Goal: Task Accomplishment & Management: Use online tool/utility

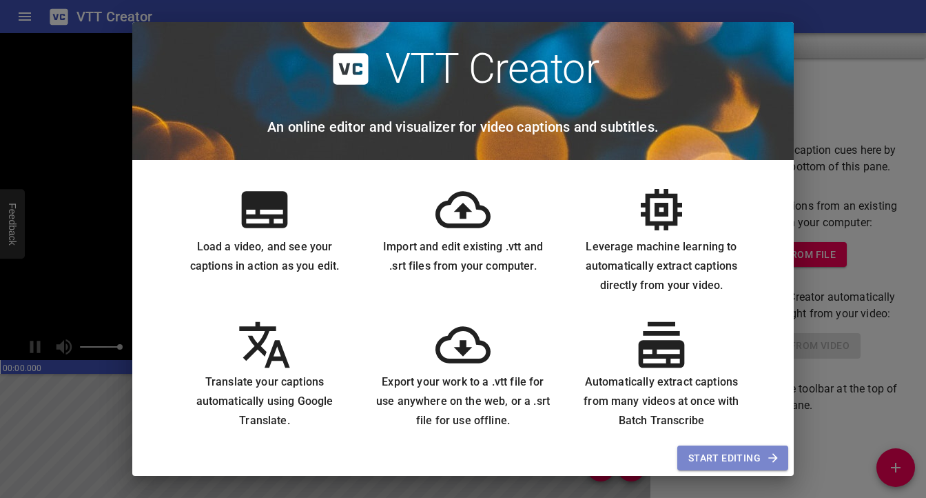
click at [729, 456] on span "Start Editing" at bounding box center [733, 457] width 89 height 17
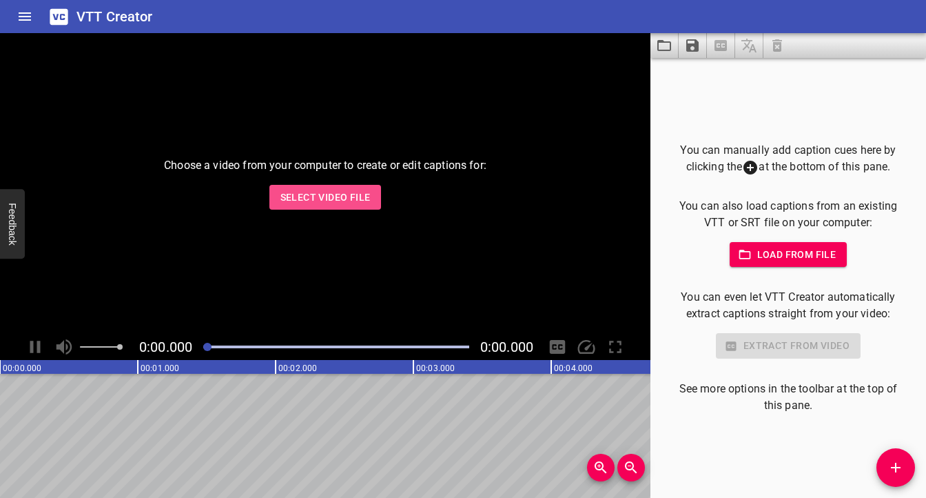
click at [343, 194] on span "Select Video File" at bounding box center [326, 197] width 90 height 17
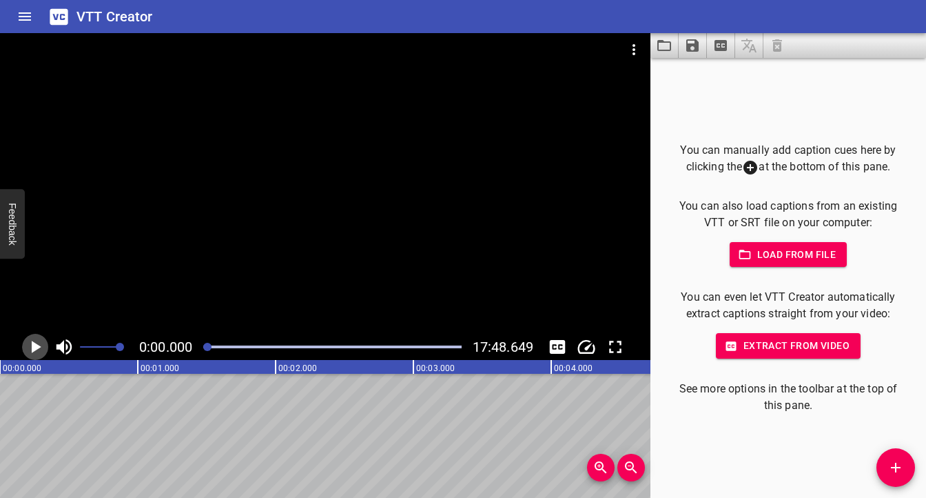
click at [35, 349] on icon "Play/Pause" at bounding box center [37, 346] width 10 height 12
click at [287, 231] on div at bounding box center [325, 183] width 651 height 301
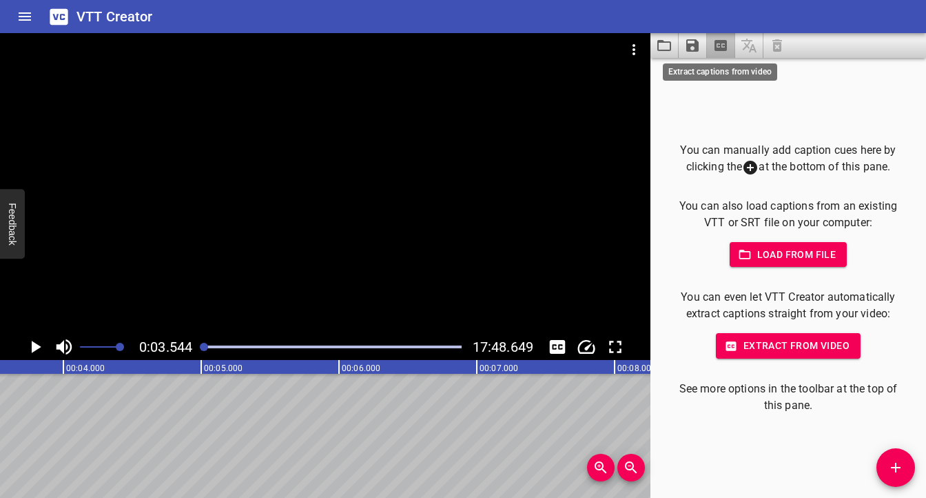
click at [724, 48] on icon "Extract captions from video" at bounding box center [721, 45] width 12 height 11
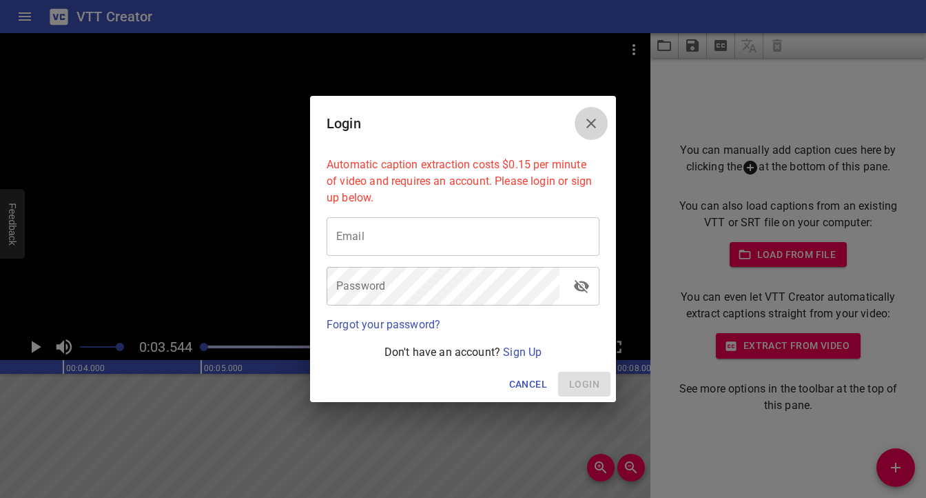
click at [598, 115] on icon "Close" at bounding box center [591, 123] width 17 height 17
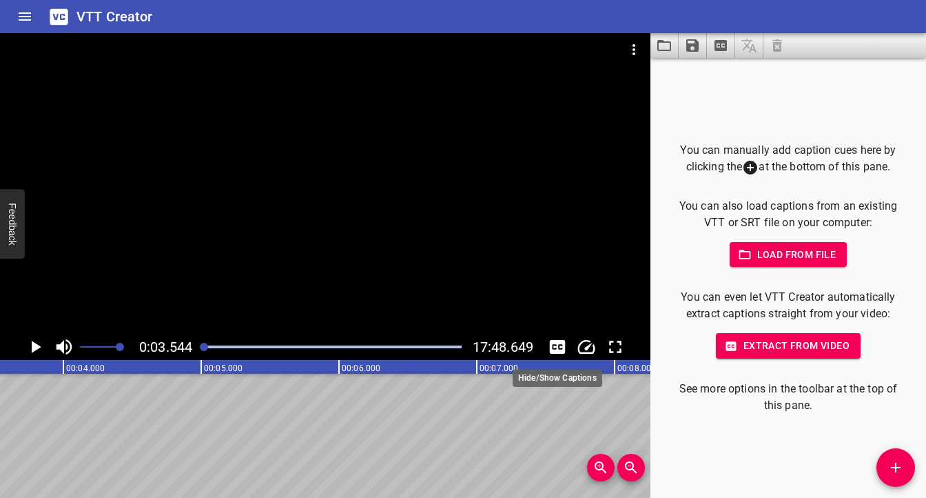
click at [562, 347] on icon "Toggle captions" at bounding box center [558, 347] width 16 height 14
click at [522, 244] on div at bounding box center [325, 183] width 651 height 301
click at [560, 347] on icon "Toggle captions" at bounding box center [557, 346] width 21 height 21
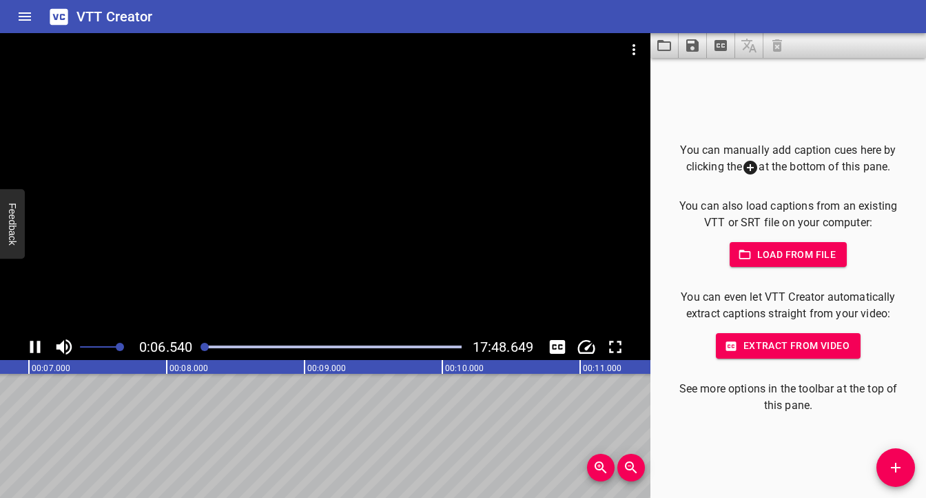
click at [465, 239] on div at bounding box center [325, 183] width 651 height 301
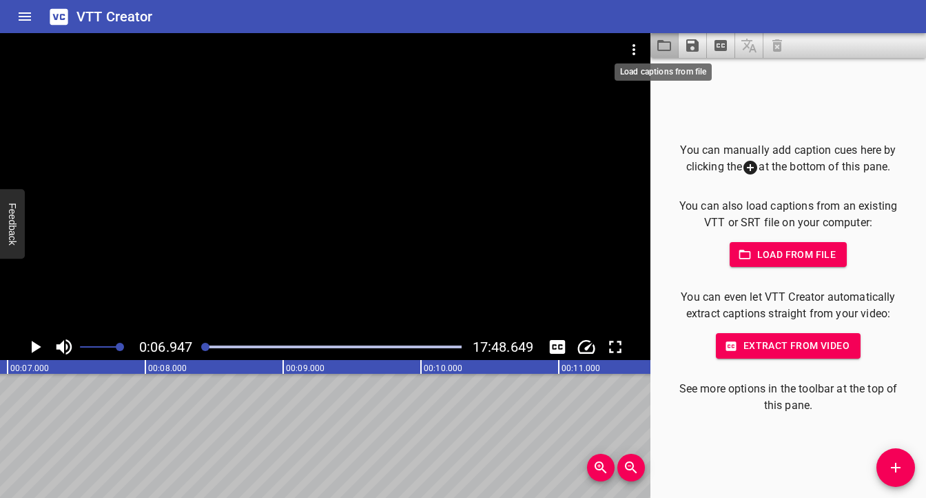
click at [669, 47] on icon "Load captions from file" at bounding box center [664, 45] width 17 height 17
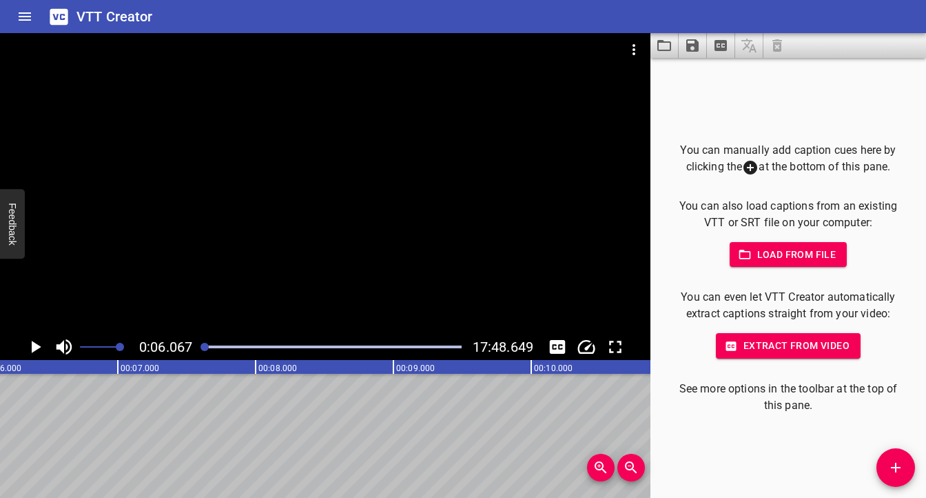
scroll to position [0, 836]
click at [424, 194] on div at bounding box center [325, 183] width 651 height 301
click at [424, 194] on video at bounding box center [325, 183] width 651 height 301
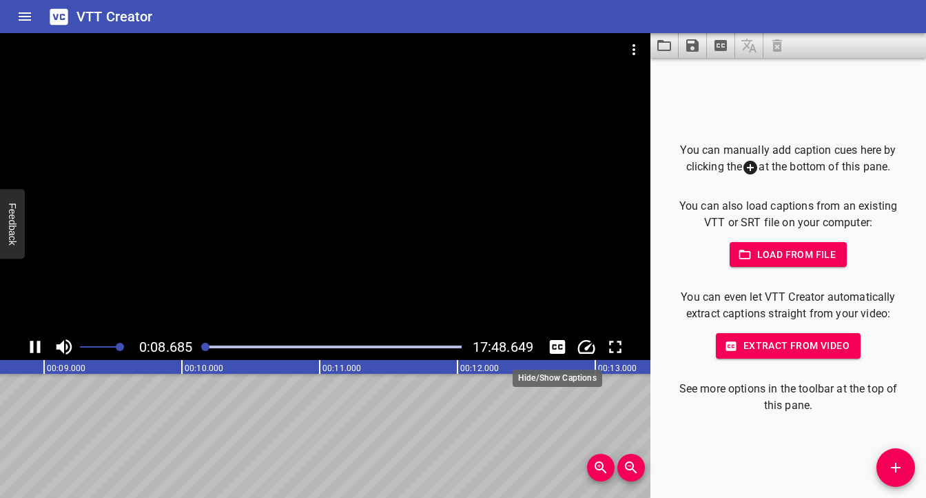
click at [556, 349] on icon "Toggle captions" at bounding box center [558, 347] width 16 height 14
click at [449, 241] on div at bounding box center [325, 183] width 651 height 301
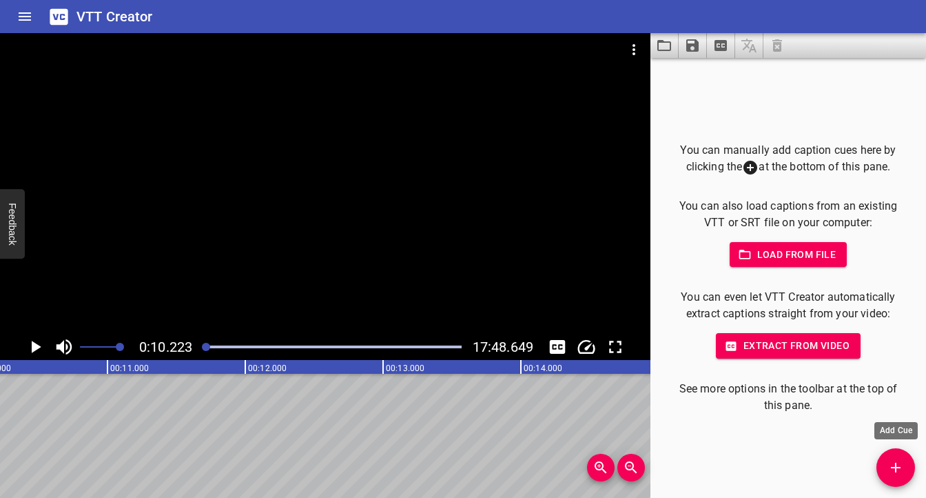
click at [893, 464] on icon "Add Cue" at bounding box center [896, 467] width 17 height 17
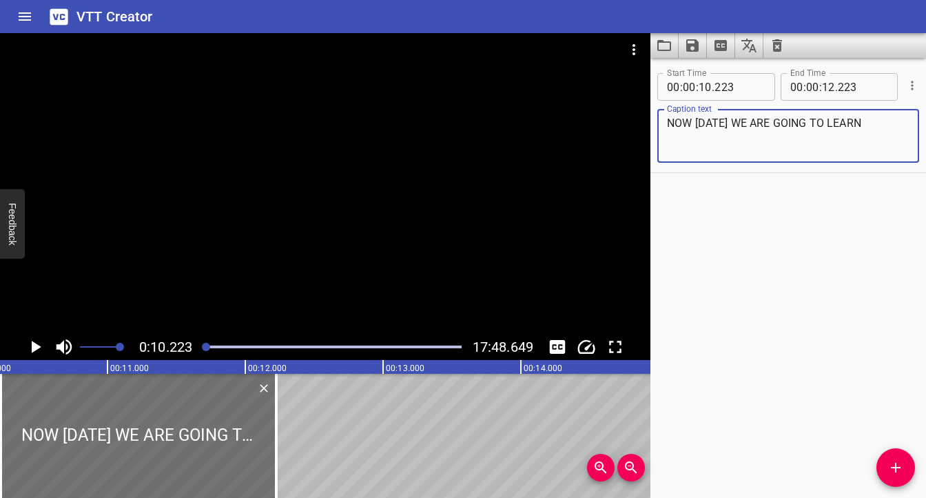
type textarea "NOW [DATE] WE ARE GOING TO LEARN"
click at [905, 464] on span "Add Cue" at bounding box center [896, 467] width 39 height 17
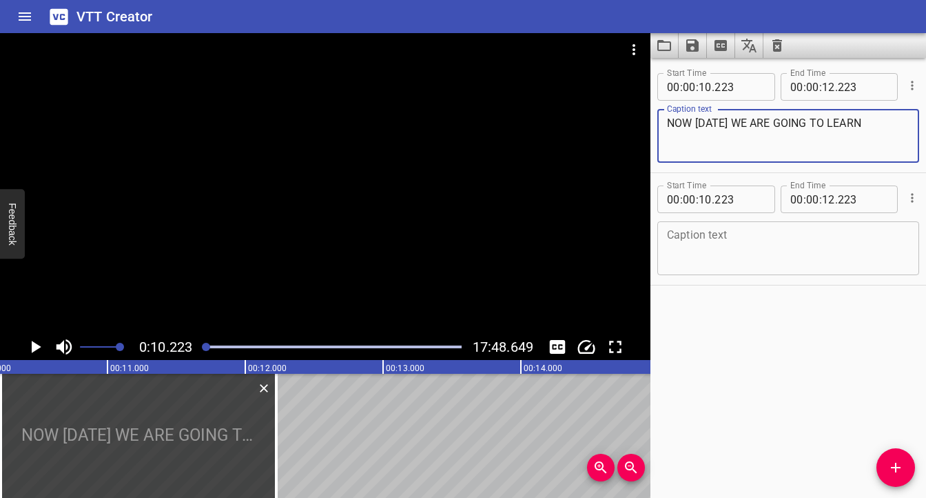
click at [742, 121] on textarea "NOW [DATE] WE ARE GOING TO LEARN" at bounding box center [788, 135] width 243 height 39
click at [908, 199] on icon "Cue Options" at bounding box center [913, 198] width 14 height 14
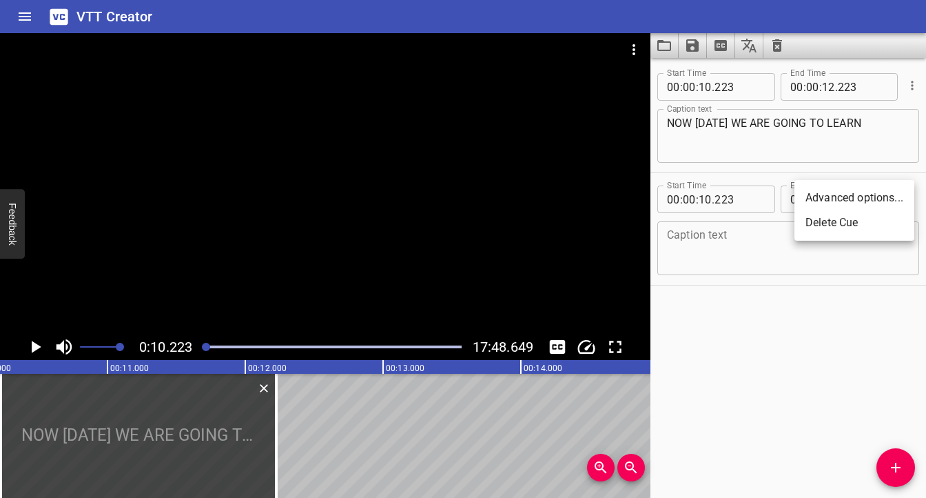
click at [885, 225] on li "Delete Cue" at bounding box center [855, 222] width 120 height 25
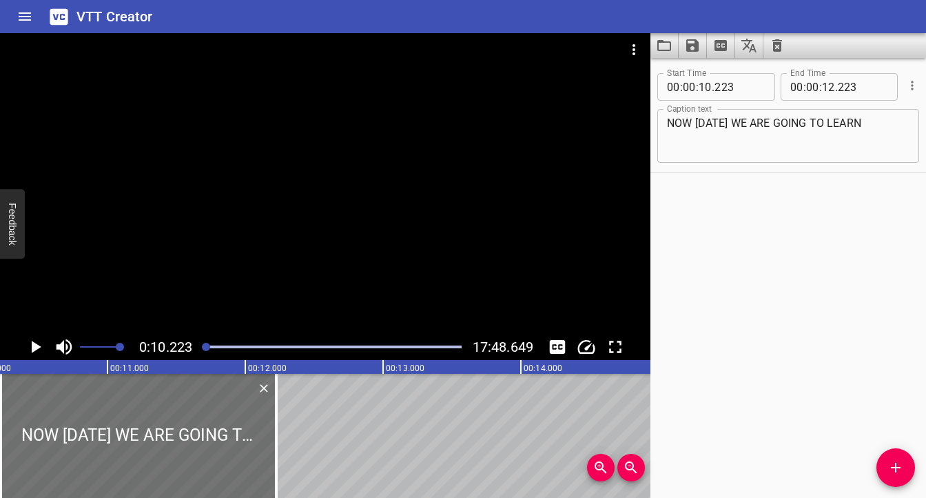
click at [633, 178] on div at bounding box center [325, 183] width 651 height 301
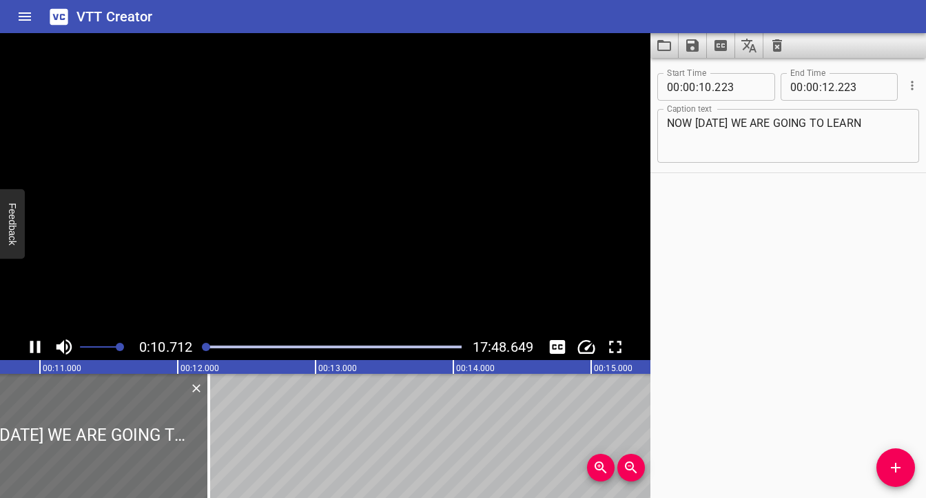
click at [633, 178] on video at bounding box center [325, 183] width 651 height 301
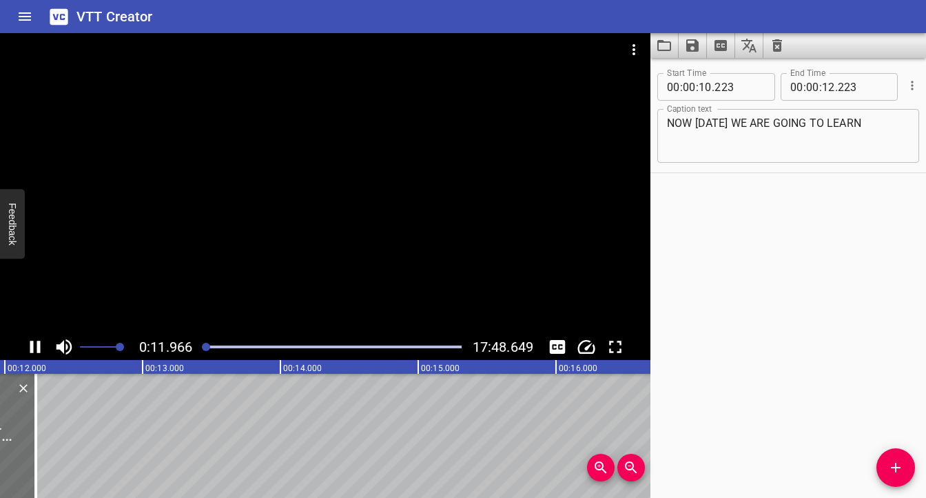
click at [542, 184] on div at bounding box center [325, 183] width 651 height 301
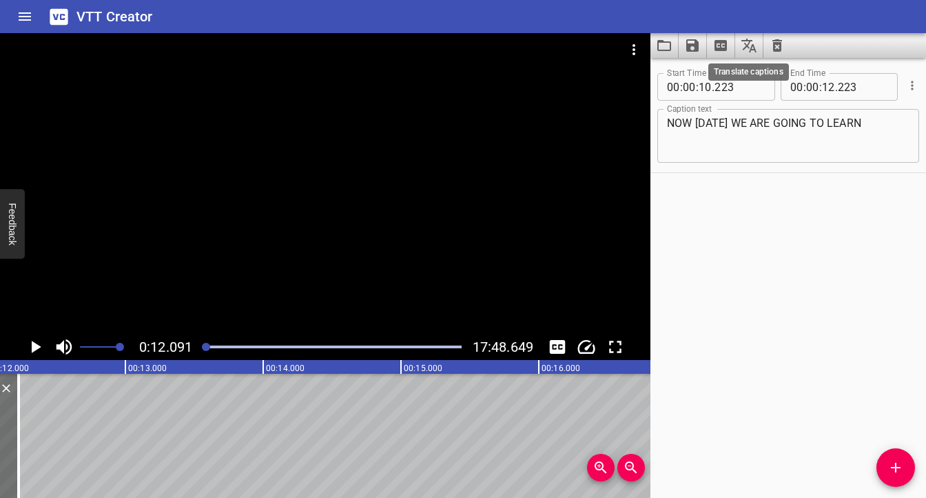
click at [744, 45] on icon "Translate captions" at bounding box center [749, 45] width 17 height 17
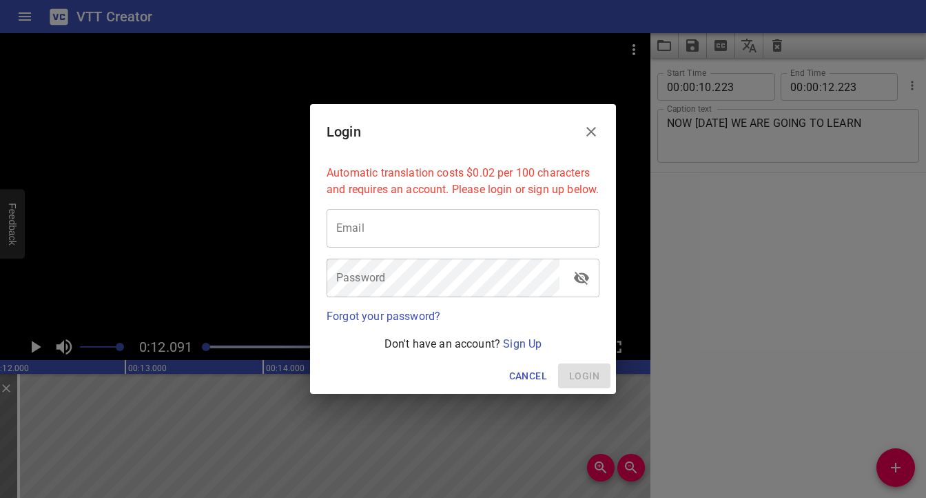
click at [596, 125] on icon "Close" at bounding box center [591, 131] width 17 height 17
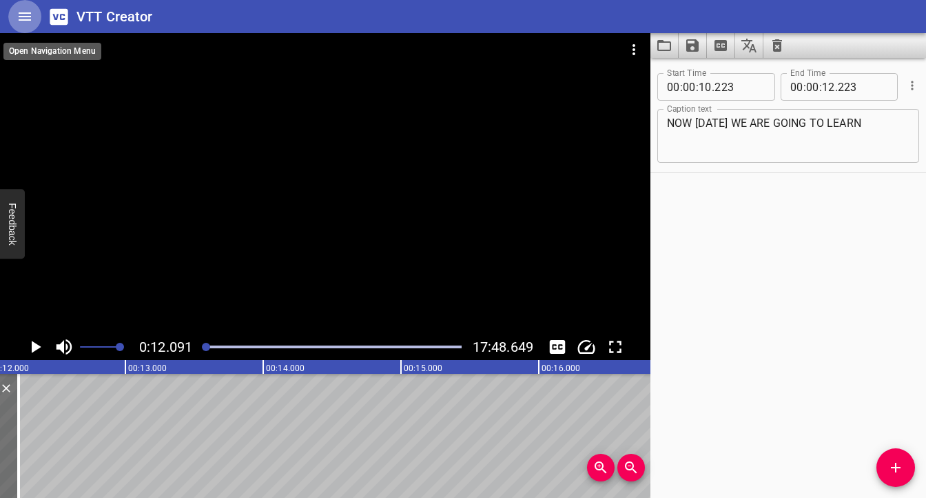
click at [35, 12] on button "Home" at bounding box center [24, 16] width 33 height 33
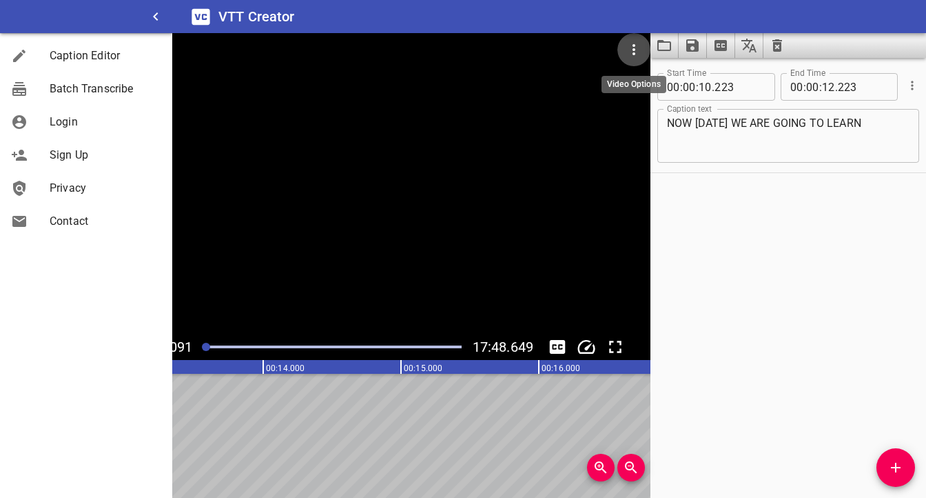
click at [636, 52] on icon "Video Options" at bounding box center [634, 49] width 17 height 17
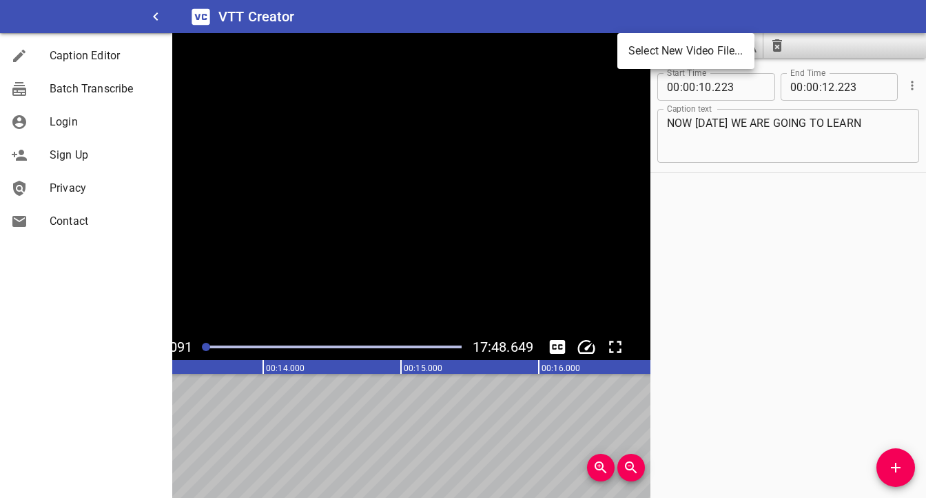
click at [632, 178] on div at bounding box center [463, 249] width 926 height 498
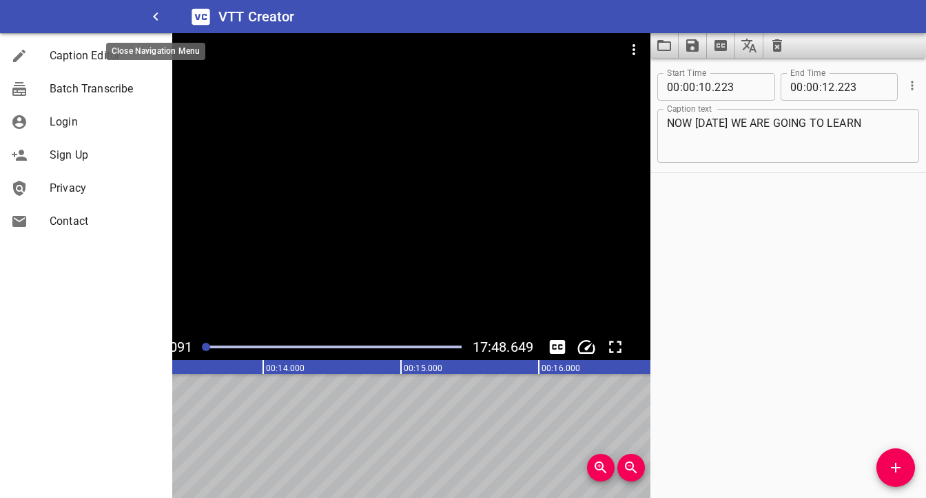
click at [152, 17] on icon "button" at bounding box center [156, 16] width 17 height 17
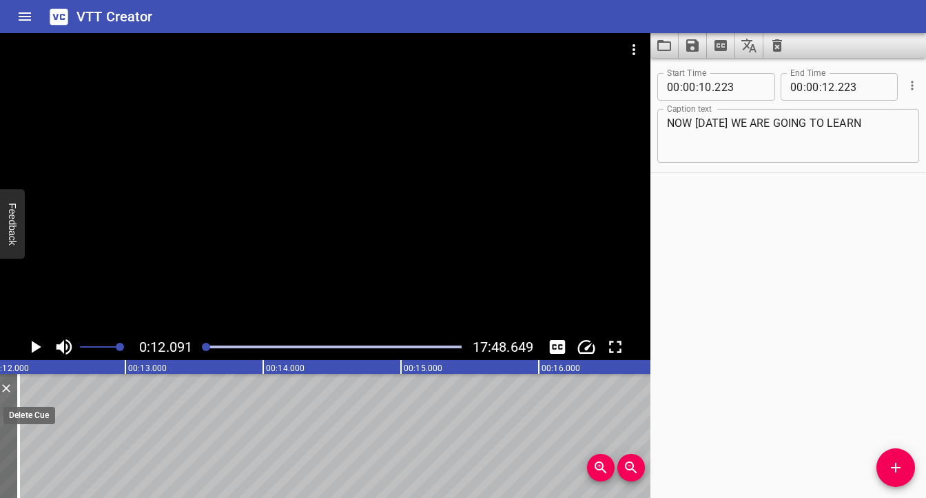
click at [5, 390] on icon "Delete" at bounding box center [6, 388] width 8 height 8
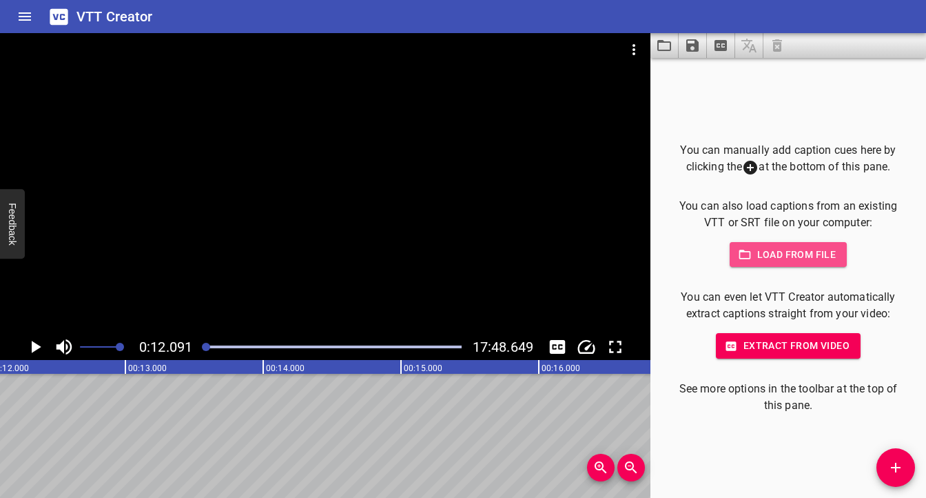
click at [804, 249] on span "Load from file" at bounding box center [789, 254] width 96 height 17
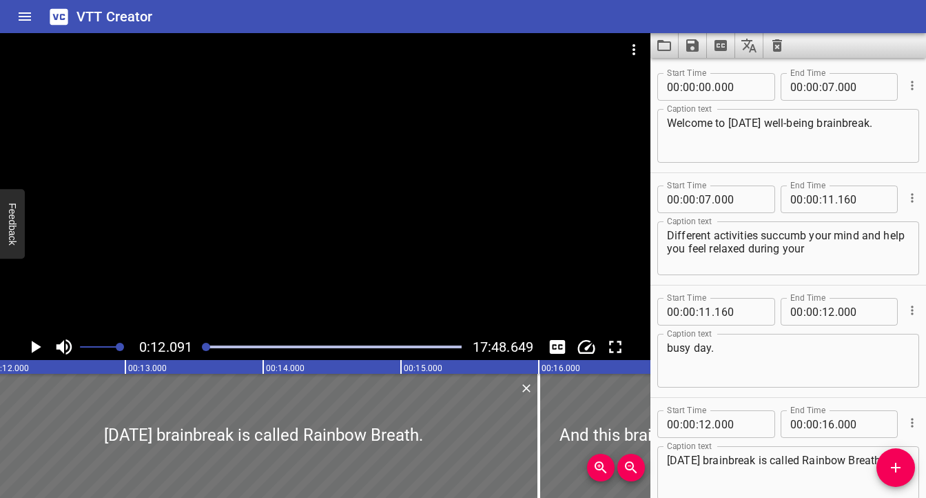
scroll to position [0, 0]
click at [259, 192] on div at bounding box center [325, 183] width 651 height 301
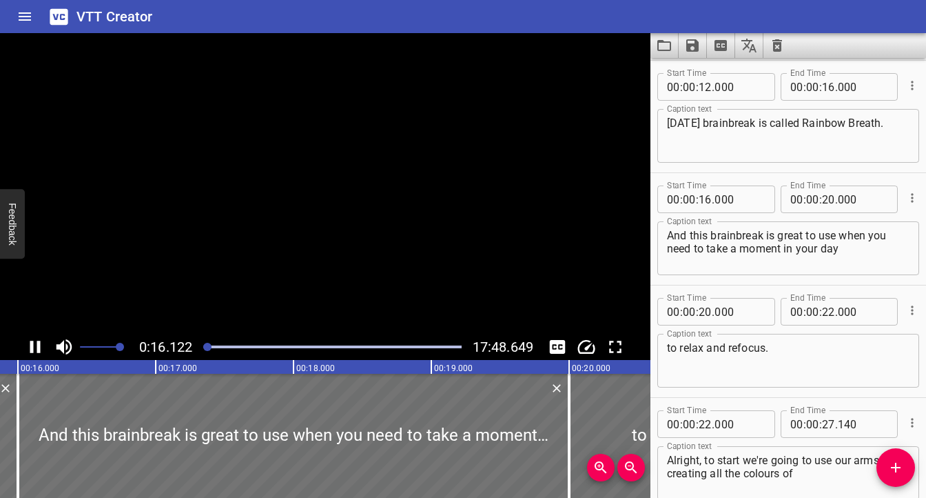
scroll to position [449, 0]
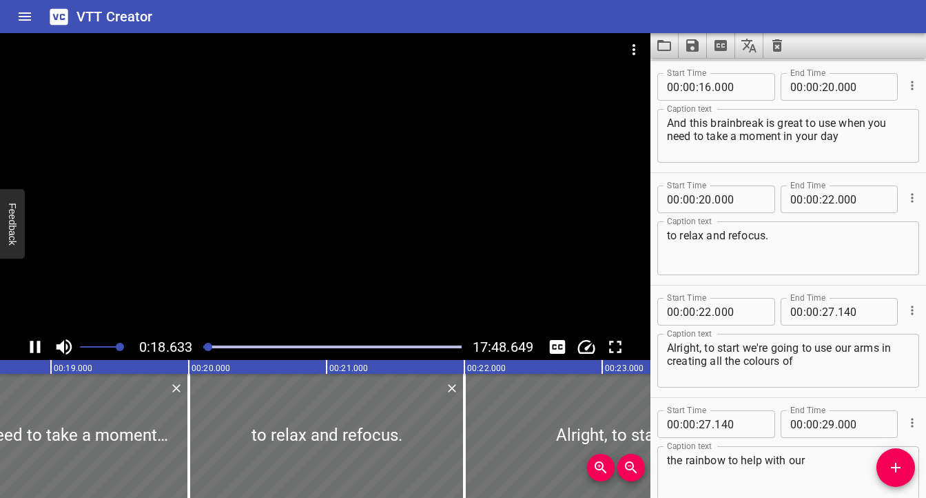
click at [325, 151] on div at bounding box center [325, 183] width 651 height 301
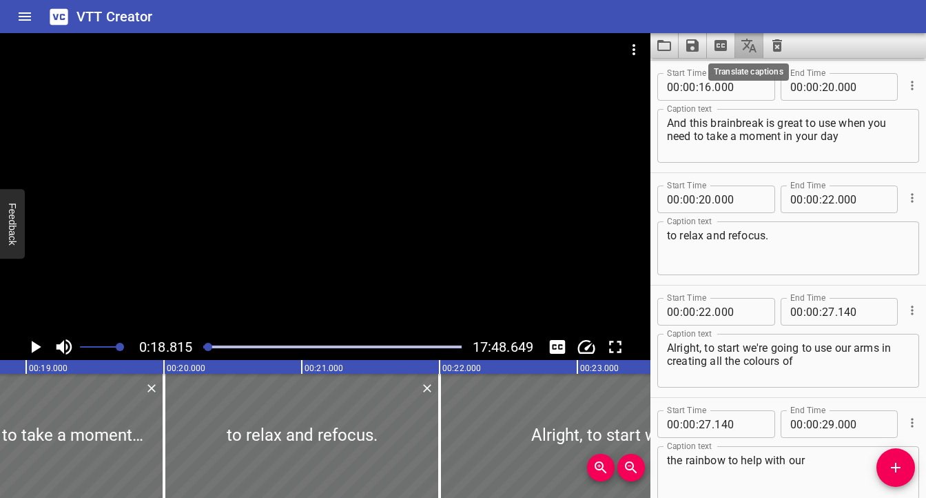
click at [744, 53] on icon "Translate captions" at bounding box center [749, 45] width 17 height 17
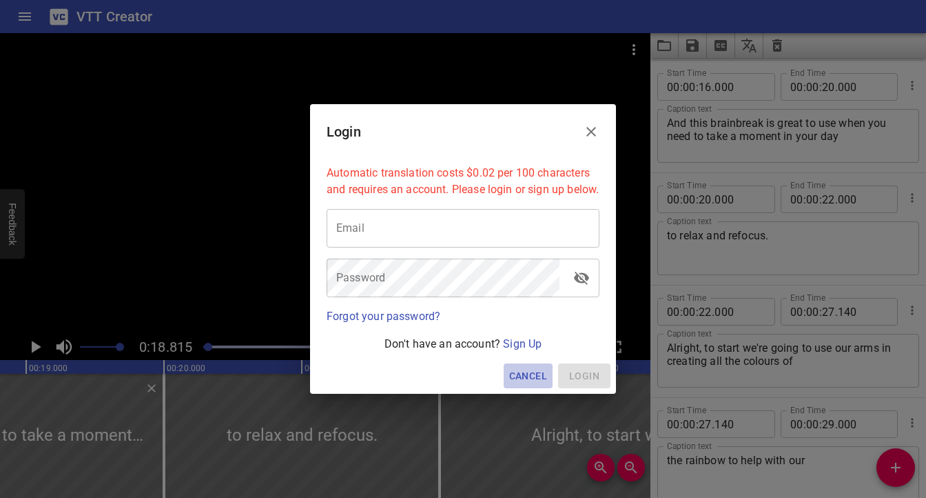
click at [526, 385] on span "Cancel" at bounding box center [528, 375] width 38 height 17
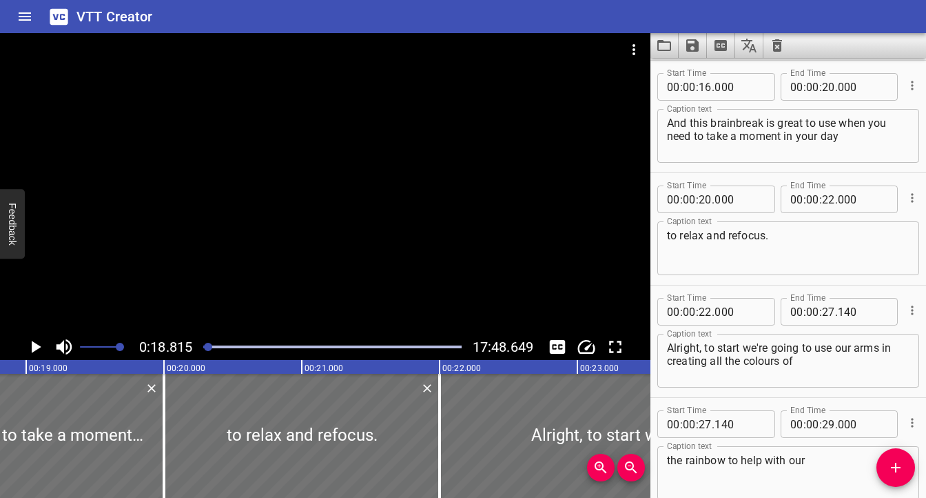
scroll to position [0, 0]
click at [698, 50] on icon "Save captions to file" at bounding box center [693, 45] width 12 height 12
click at [746, 77] on li "Save to VTT file" at bounding box center [729, 75] width 101 height 25
click at [753, 50] on icon "Translate captions" at bounding box center [749, 46] width 15 height 14
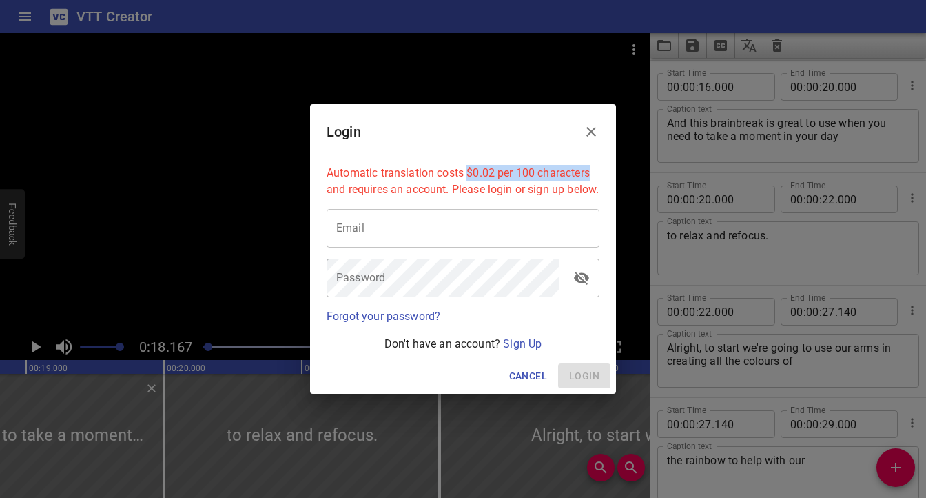
drag, startPoint x: 468, startPoint y: 165, endPoint x: 600, endPoint y: 166, distance: 132.3
click at [600, 166] on div "Automatic translation costs $0.02 per 100 characters and requires an account. P…" at bounding box center [463, 181] width 284 height 44
copy p "$0.02 per 100 characters"
click at [593, 127] on icon "Close" at bounding box center [592, 132] width 10 height 10
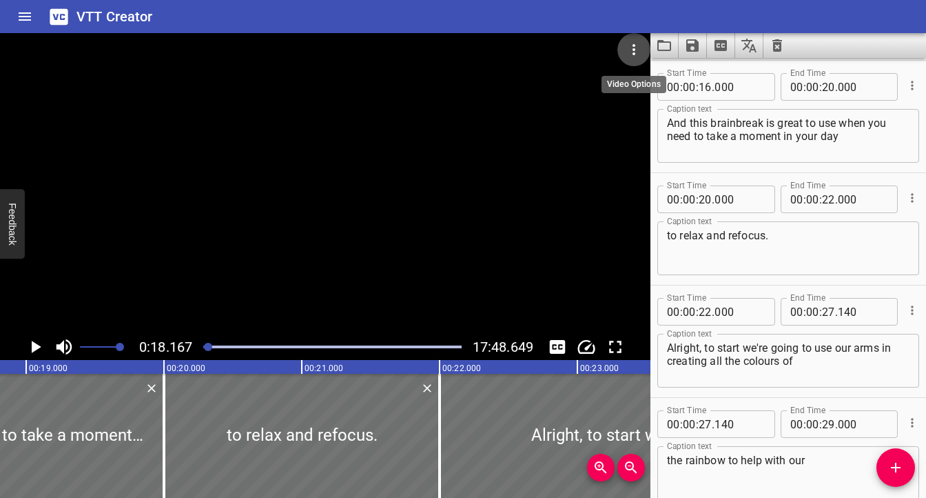
click at [638, 54] on icon "Video Options" at bounding box center [634, 49] width 17 height 17
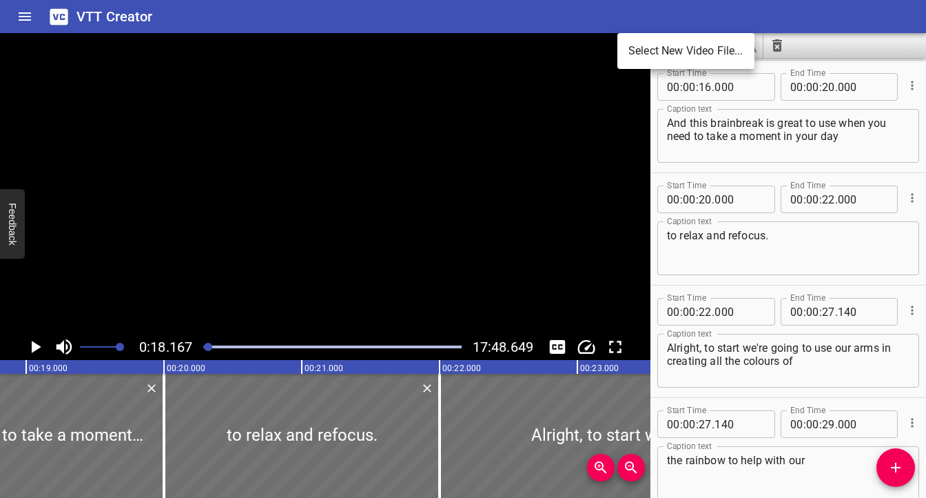
click at [772, 125] on div at bounding box center [463, 249] width 926 height 498
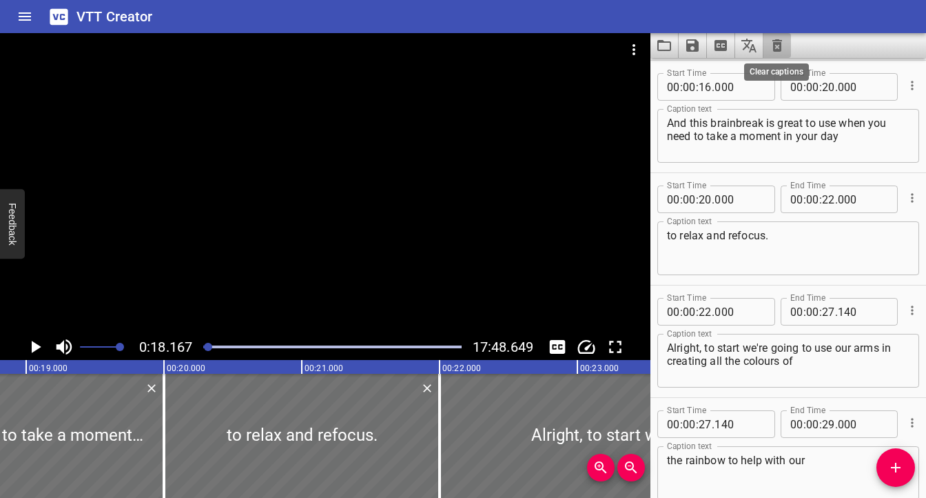
click at [777, 48] on icon "Clear captions" at bounding box center [777, 45] width 17 height 17
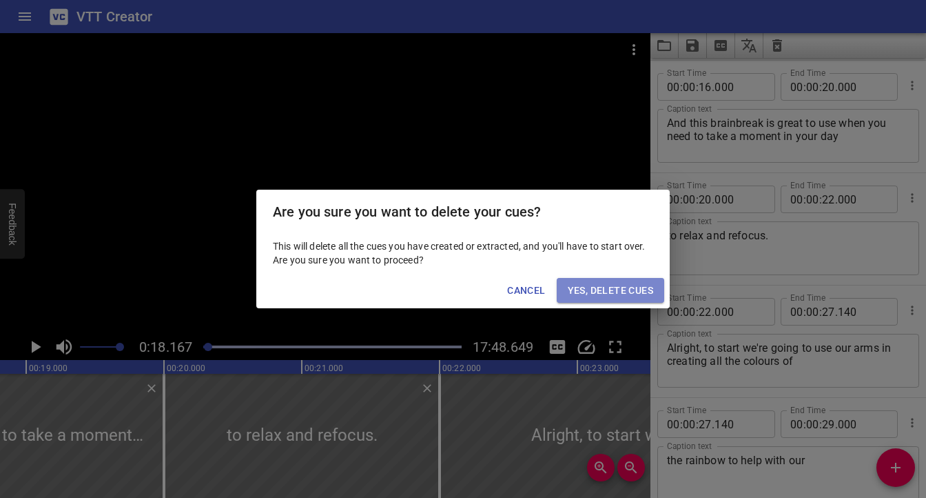
click at [593, 295] on span "Yes, Delete Cues" at bounding box center [610, 290] width 85 height 17
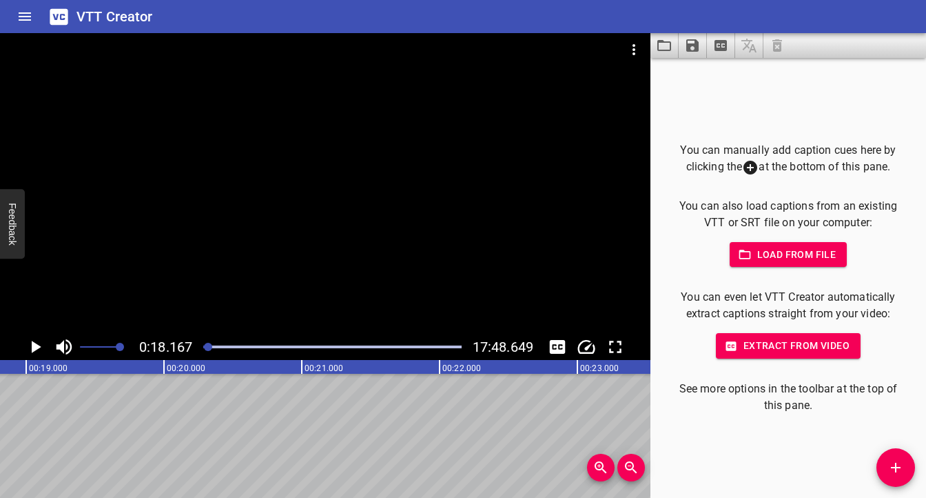
click at [674, 45] on button "Load captions from file" at bounding box center [665, 45] width 28 height 25
click at [20, 21] on icon "Home" at bounding box center [25, 16] width 17 height 17
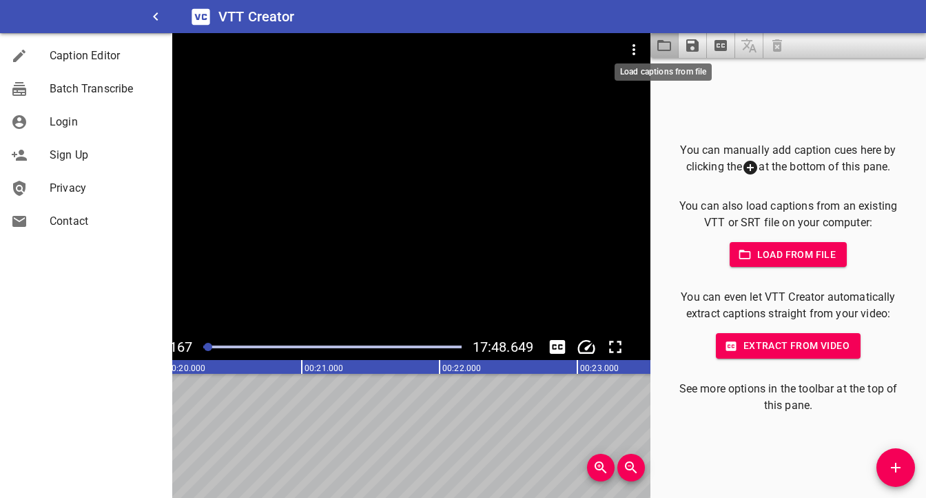
click at [668, 44] on icon "Load captions from file" at bounding box center [664, 45] width 17 height 17
click at [754, 169] on icon at bounding box center [751, 168] width 14 height 14
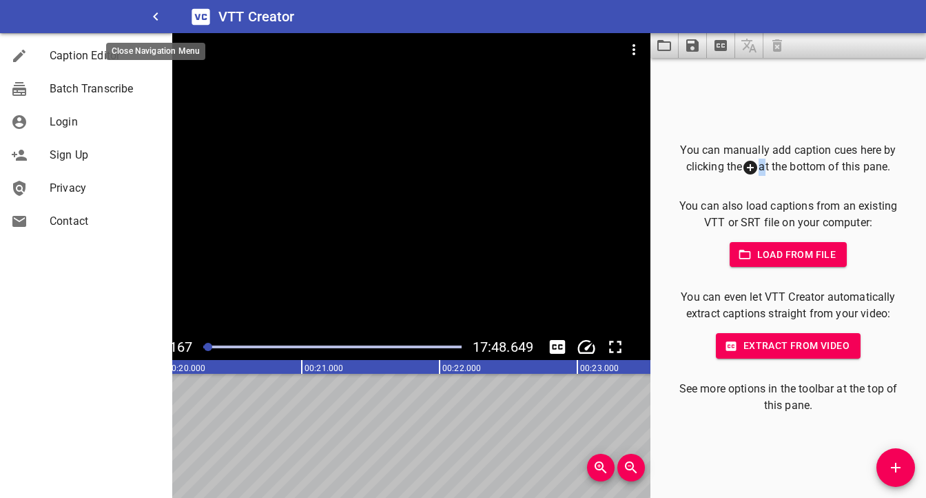
click at [159, 12] on icon "button" at bounding box center [156, 16] width 17 height 17
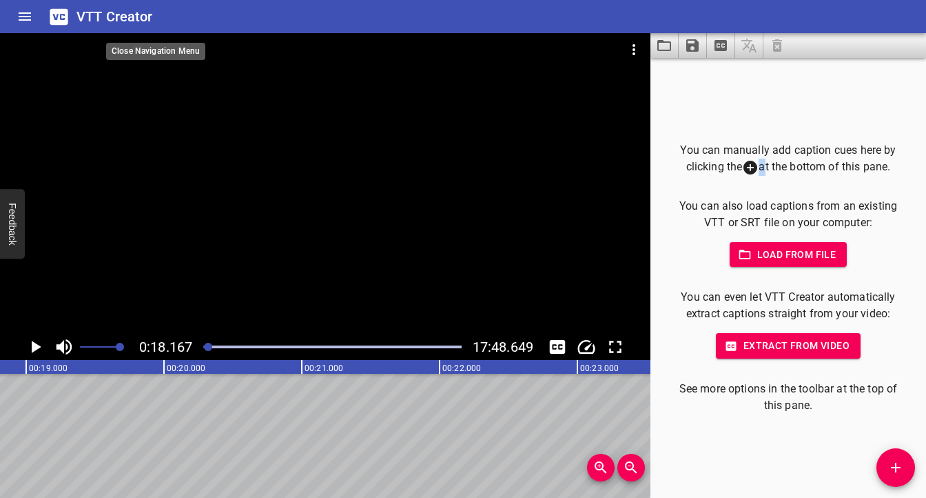
click at [159, 12] on div "VTT Creator" at bounding box center [463, 16] width 926 height 33
click at [135, 19] on h6 "VTT Creator" at bounding box center [115, 17] width 77 height 22
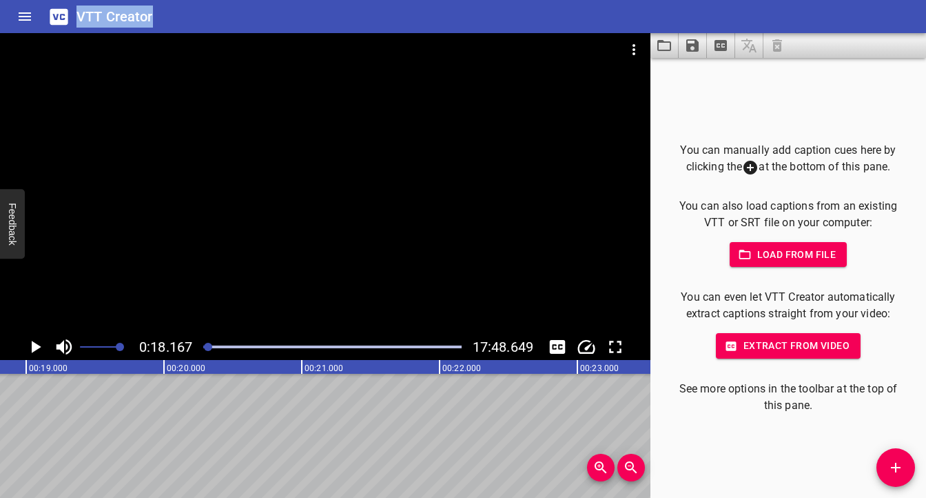
click at [135, 19] on h6 "VTT Creator" at bounding box center [115, 17] width 77 height 22
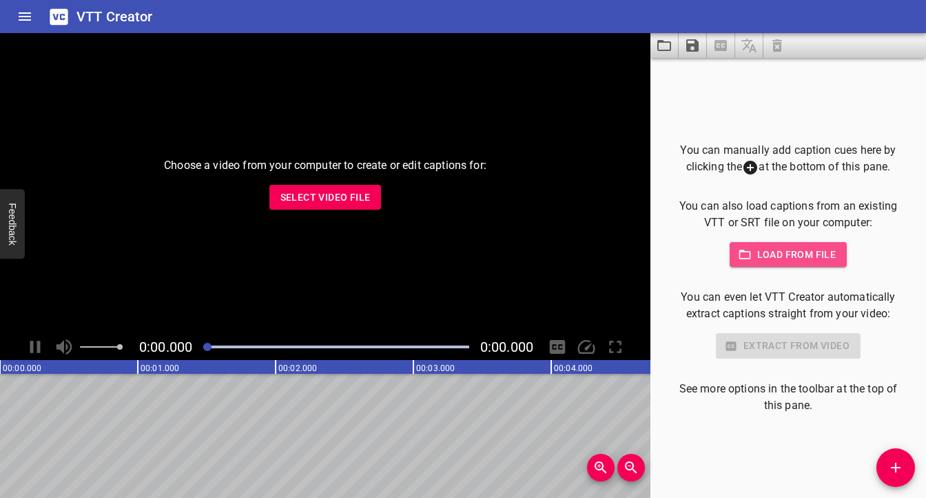
click at [774, 251] on span "Load from file" at bounding box center [789, 254] width 96 height 17
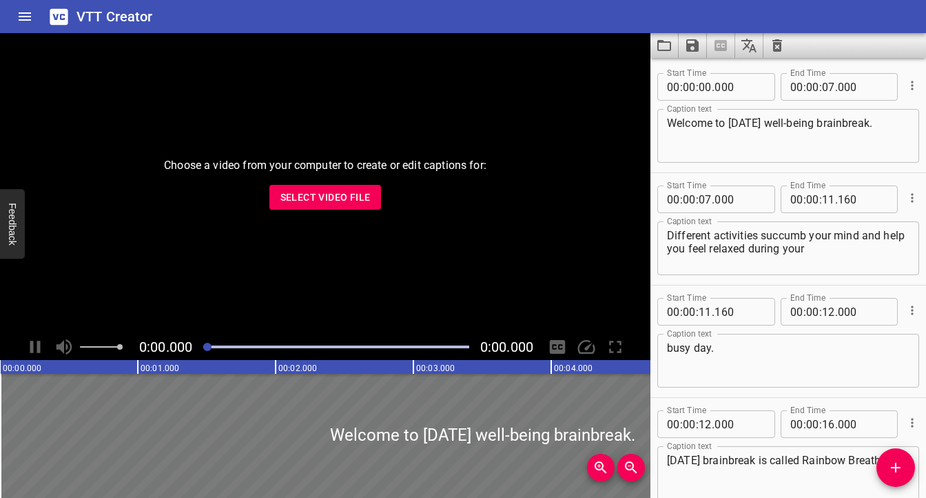
scroll to position [4570, 0]
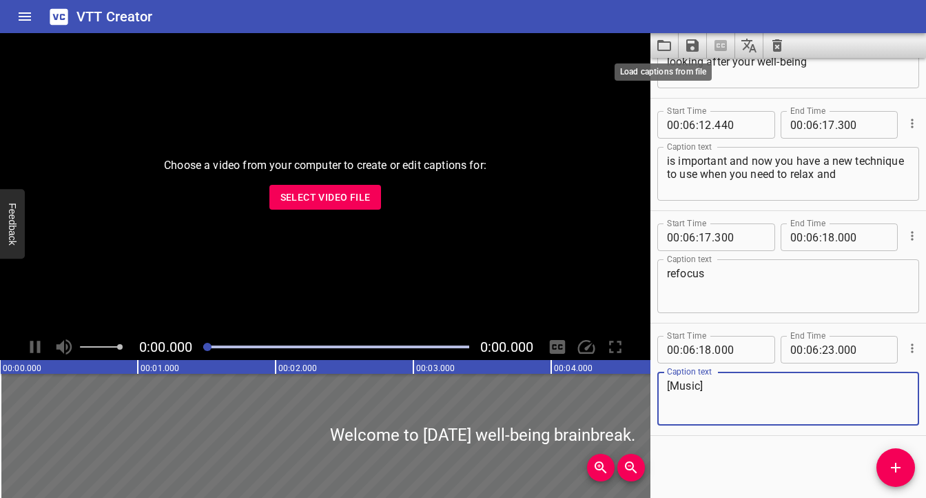
click at [667, 48] on icon "Load captions from file" at bounding box center [664, 45] width 17 height 17
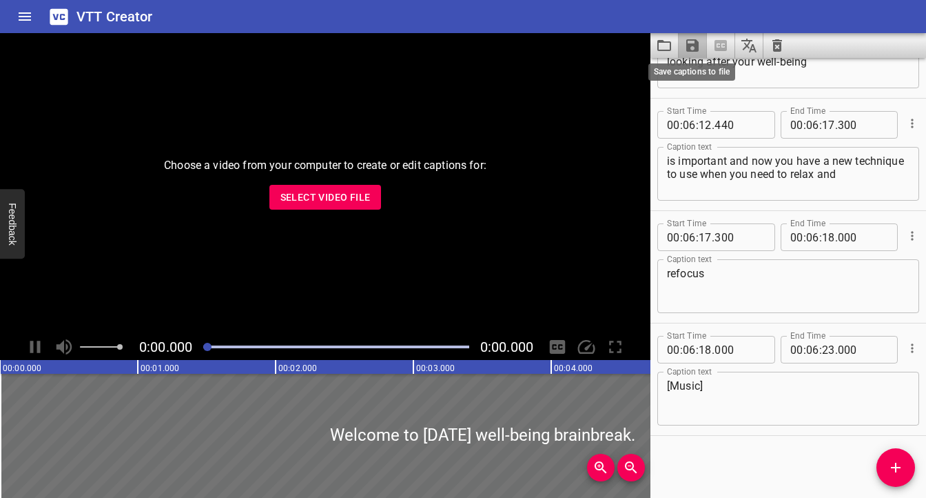
click at [695, 48] on icon "Save captions to file" at bounding box center [693, 45] width 12 height 12
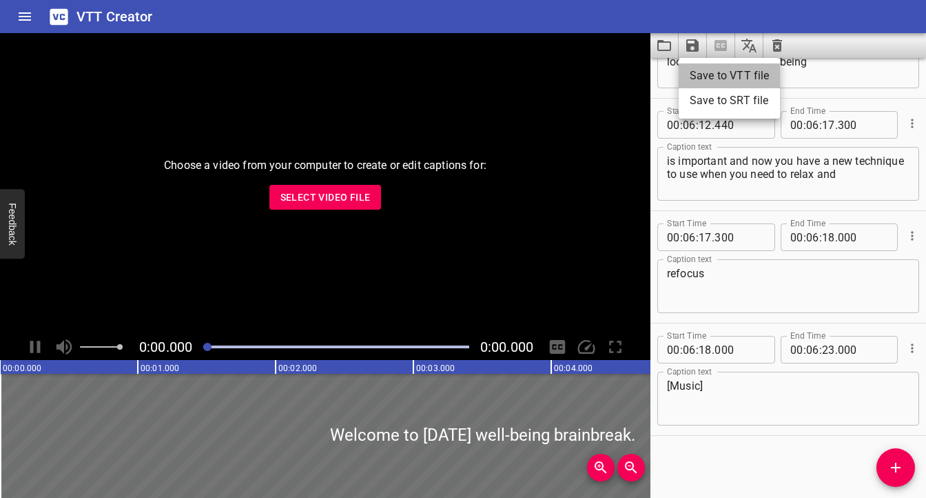
click at [764, 85] on li "Save to VTT file" at bounding box center [729, 75] width 101 height 25
